Goal: Task Accomplishment & Management: Complete application form

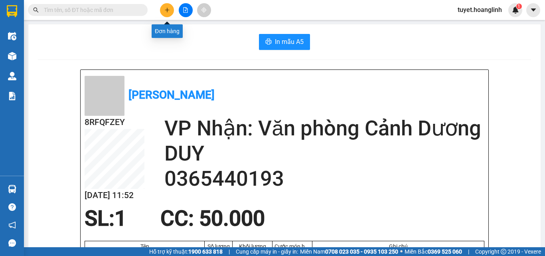
click at [167, 10] on icon "plus" at bounding box center [167, 10] width 0 height 4
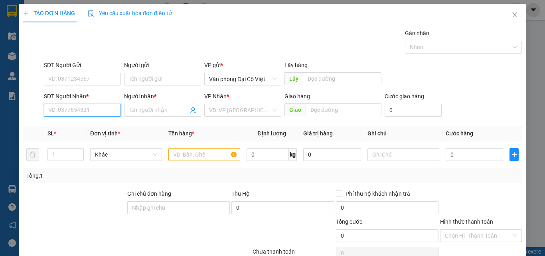
click at [97, 113] on input "SĐT Người Nhận *" at bounding box center [82, 110] width 77 height 13
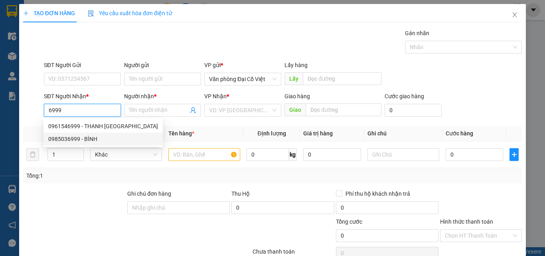
click at [64, 140] on div "0985036999 - BÌNH" at bounding box center [103, 139] width 110 height 9
type input "0985036999"
type input "BÌNH"
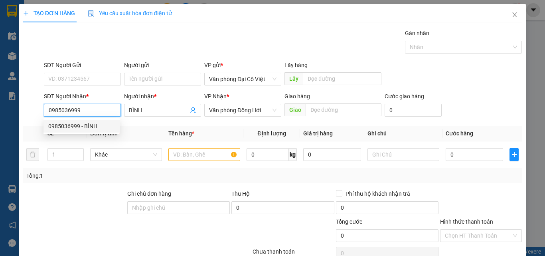
type input "150.000"
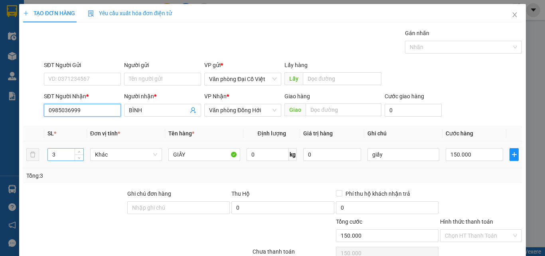
type input "0985036999"
drag, startPoint x: 61, startPoint y: 154, endPoint x: 40, endPoint y: 155, distance: 21.2
click at [40, 155] on tr "3 Khác GIẤY 0 kg 0 giấy 150.000" at bounding box center [272, 154] width 499 height 27
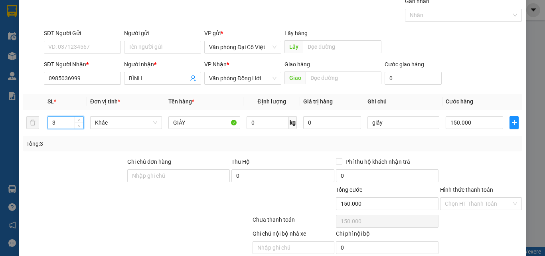
scroll to position [64, 0]
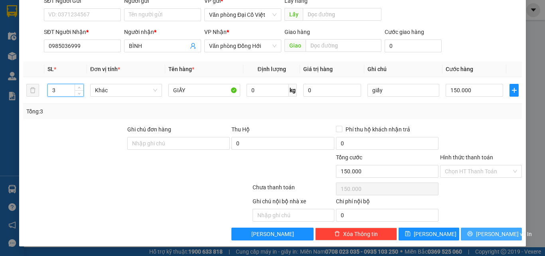
click at [465, 233] on button "[PERSON_NAME] và In" at bounding box center [491, 234] width 61 height 13
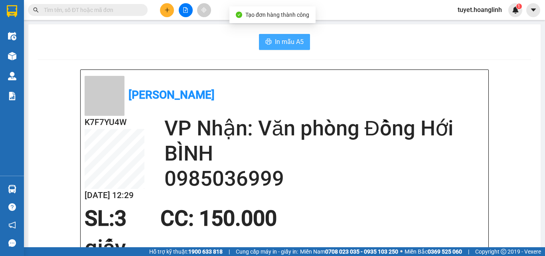
click at [283, 37] on span "In mẫu A5" at bounding box center [289, 42] width 29 height 10
